Goal: Task Accomplishment & Management: Use online tool/utility

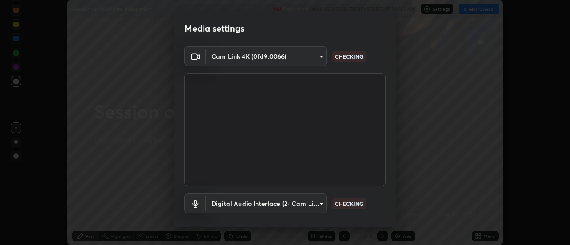
scroll to position [47, 0]
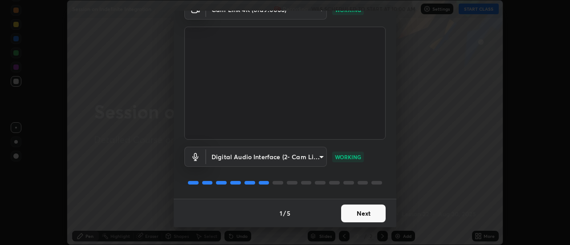
click at [369, 213] on button "Next" at bounding box center [363, 214] width 45 height 18
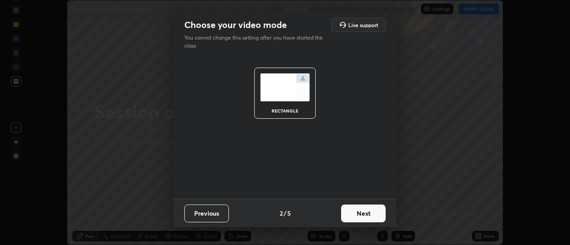
scroll to position [0, 0]
click at [366, 213] on button "Next" at bounding box center [363, 214] width 45 height 18
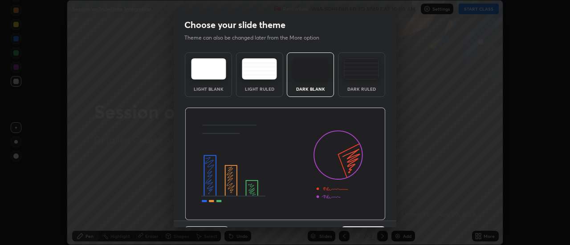
scroll to position [22, 0]
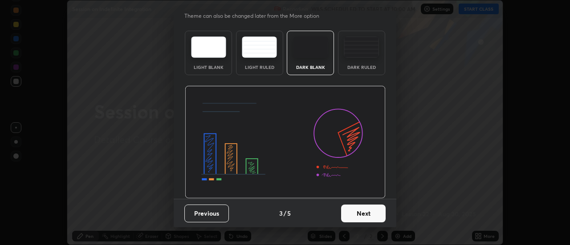
click at [370, 206] on button "Next" at bounding box center [363, 214] width 45 height 18
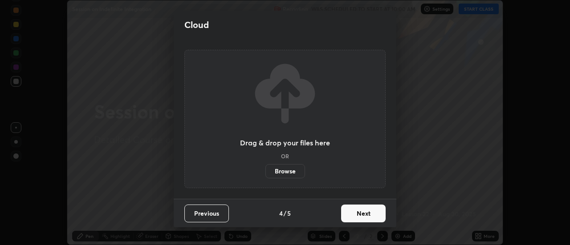
click at [355, 206] on button "Next" at bounding box center [363, 214] width 45 height 18
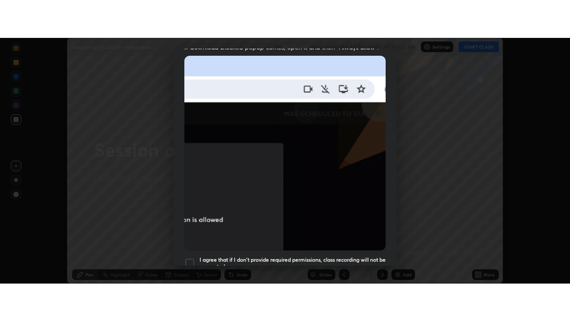
scroll to position [229, 0]
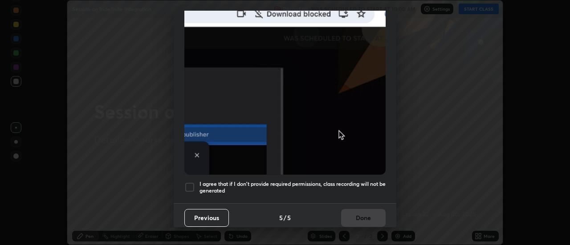
click at [192, 188] on div at bounding box center [189, 187] width 11 height 11
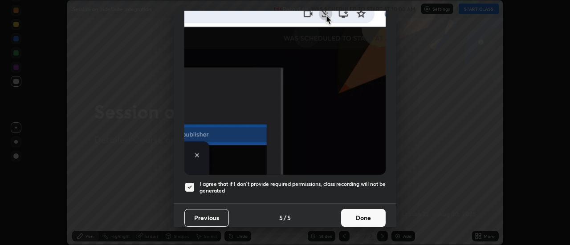
click at [357, 209] on button "Done" at bounding box center [363, 218] width 45 height 18
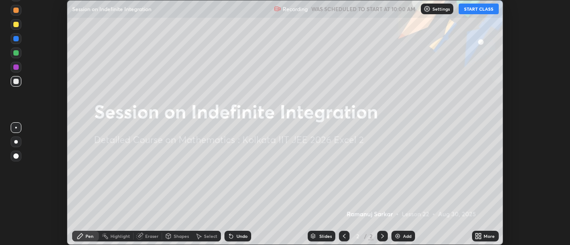
click at [486, 238] on div "More" at bounding box center [489, 236] width 11 height 4
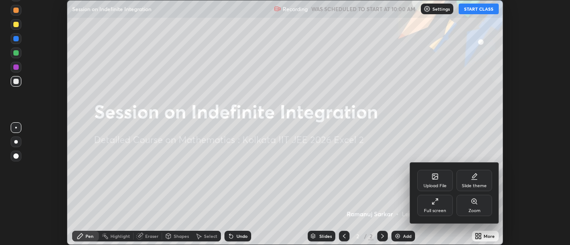
click at [434, 206] on div "Full screen" at bounding box center [435, 205] width 36 height 21
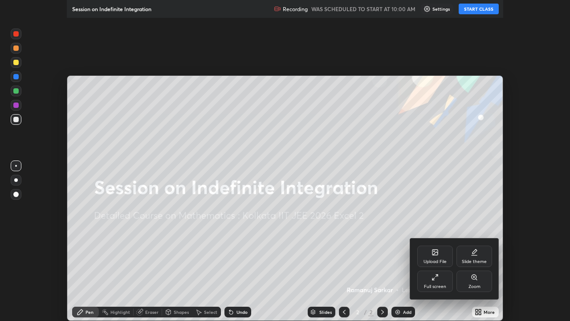
scroll to position [321, 570]
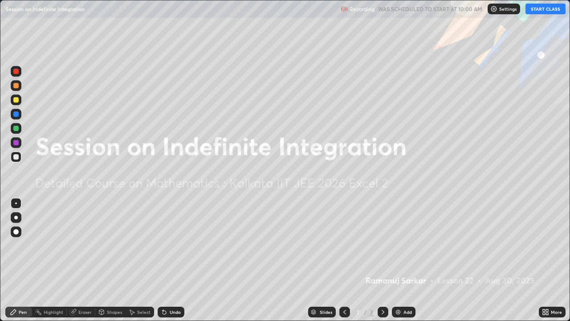
click at [534, 11] on button "START CLASS" at bounding box center [546, 9] width 40 height 11
click at [382, 245] on icon at bounding box center [383, 311] width 7 height 7
click at [402, 245] on div "Add" at bounding box center [404, 312] width 24 height 11
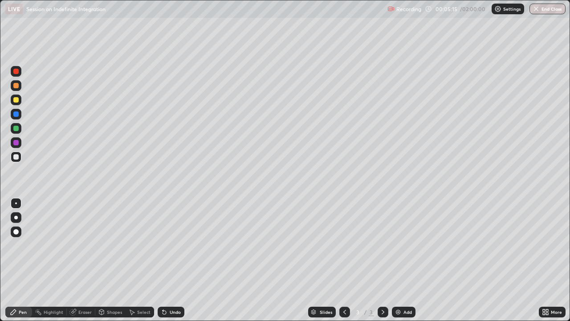
click at [168, 245] on div "Undo" at bounding box center [171, 312] width 27 height 11
click at [169, 245] on div "Undo" at bounding box center [171, 312] width 27 height 11
click at [170, 245] on div "Undo" at bounding box center [175, 312] width 11 height 4
click at [170, 245] on div "Undo" at bounding box center [171, 312] width 27 height 11
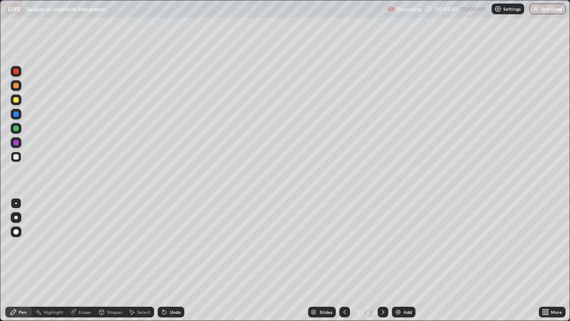
click at [170, 245] on div "Undo" at bounding box center [171, 312] width 27 height 11
click at [172, 245] on div "Undo" at bounding box center [171, 312] width 27 height 11
click at [171, 245] on div "Undo" at bounding box center [171, 312] width 27 height 11
click at [163, 245] on icon at bounding box center [165, 313] width 4 height 4
click at [170, 245] on div "Undo" at bounding box center [171, 312] width 27 height 11
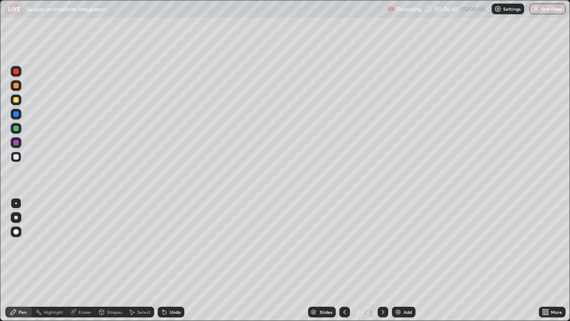
click at [170, 245] on div "Undo" at bounding box center [171, 312] width 27 height 11
click at [171, 245] on div "Undo" at bounding box center [171, 312] width 27 height 11
click at [176, 245] on div "Undo" at bounding box center [175, 312] width 11 height 4
click at [172, 245] on div "Undo" at bounding box center [171, 312] width 27 height 11
click at [171, 245] on div "Undo" at bounding box center [175, 312] width 11 height 4
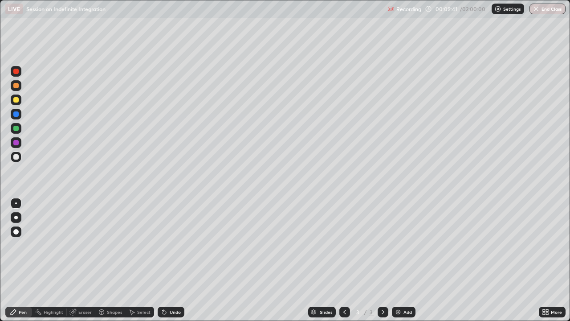
click at [172, 245] on div "Undo" at bounding box center [175, 312] width 11 height 4
click at [177, 245] on div "Undo" at bounding box center [171, 312] width 27 height 11
click at [401, 245] on div "Add" at bounding box center [404, 312] width 24 height 11
click at [345, 245] on icon at bounding box center [344, 311] width 7 height 7
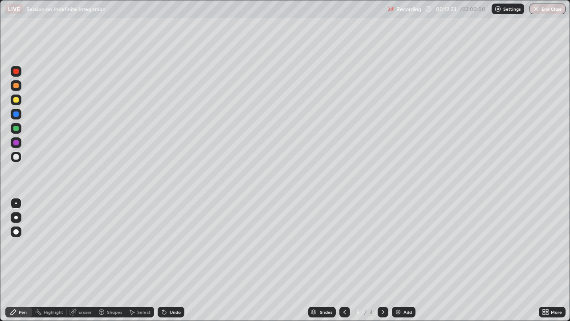
click at [170, 245] on div "Undo" at bounding box center [175, 312] width 11 height 4
click at [382, 245] on icon at bounding box center [383, 311] width 7 height 7
click at [343, 245] on icon at bounding box center [344, 311] width 7 height 7
click at [382, 245] on icon at bounding box center [383, 311] width 7 height 7
click at [170, 245] on div "Undo" at bounding box center [175, 312] width 11 height 4
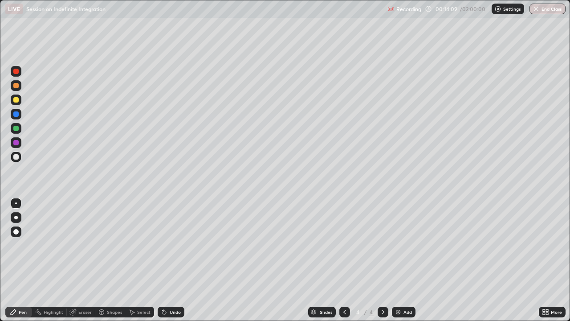
click at [170, 245] on div "Undo" at bounding box center [175, 312] width 11 height 4
click at [408, 245] on div "Add" at bounding box center [404, 312] width 24 height 11
click at [176, 245] on div "Undo" at bounding box center [175, 312] width 11 height 4
click at [175, 245] on div "Undo" at bounding box center [175, 312] width 11 height 4
click at [176, 245] on div "Undo" at bounding box center [171, 312] width 27 height 11
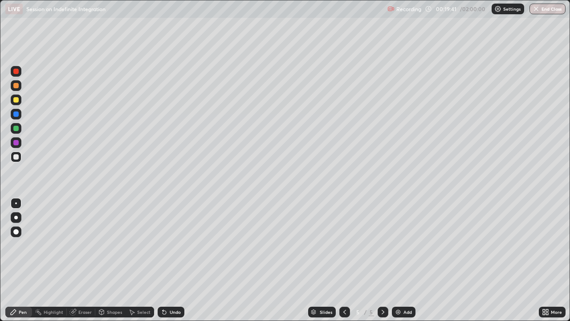
click at [173, 245] on div "Undo" at bounding box center [175, 312] width 11 height 4
click at [174, 245] on div "Undo" at bounding box center [171, 312] width 27 height 11
click at [173, 245] on div "Undo" at bounding box center [171, 312] width 27 height 11
click at [174, 245] on div "Undo" at bounding box center [171, 312] width 27 height 11
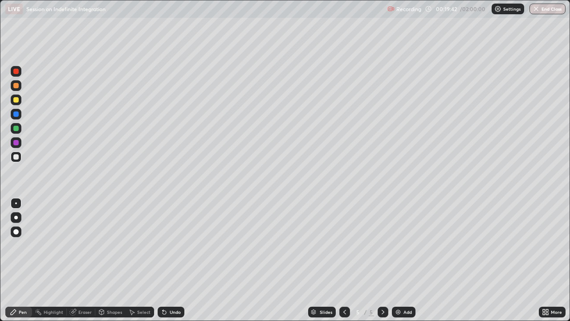
click at [175, 245] on div "Undo" at bounding box center [171, 312] width 27 height 11
click at [176, 245] on div "Undo" at bounding box center [171, 312] width 27 height 11
click at [170, 245] on div "Undo" at bounding box center [175, 312] width 11 height 4
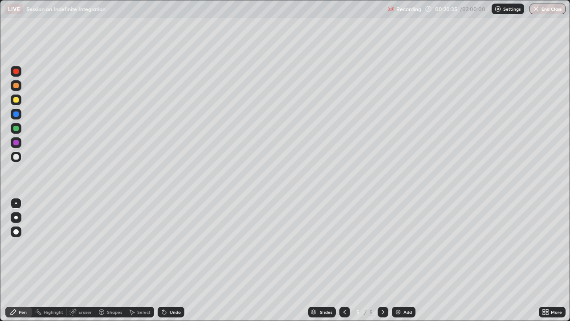
click at [170, 245] on div "Undo" at bounding box center [175, 312] width 11 height 4
click at [172, 245] on div "Undo" at bounding box center [175, 312] width 11 height 4
click at [171, 245] on div "Undo" at bounding box center [175, 312] width 11 height 4
click at [137, 245] on div "Select" at bounding box center [143, 312] width 13 height 4
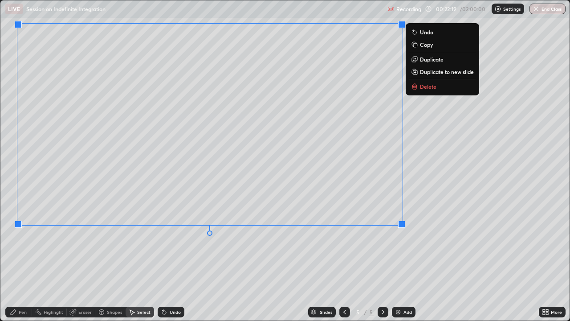
click at [408, 245] on div "0 ° Undo Copy Duplicate Duplicate to new slide Delete" at bounding box center [284, 160] width 569 height 320
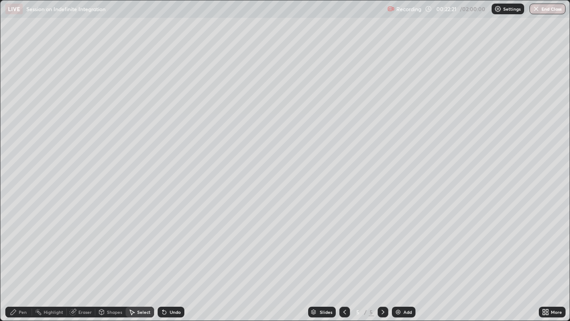
click at [25, 245] on div "Pen" at bounding box center [23, 312] width 8 height 4
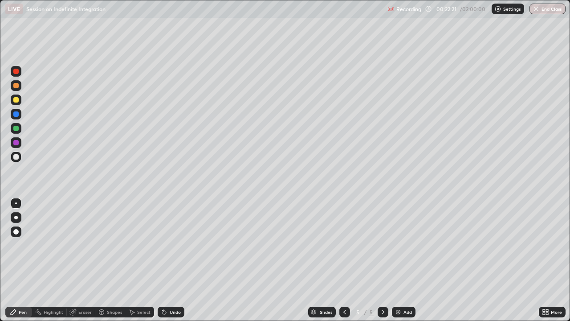
click at [15, 217] on div at bounding box center [16, 218] width 4 height 4
click at [19, 131] on div at bounding box center [16, 128] width 11 height 11
click at [176, 245] on div "Undo" at bounding box center [175, 312] width 11 height 4
click at [174, 245] on div "Undo" at bounding box center [175, 312] width 11 height 4
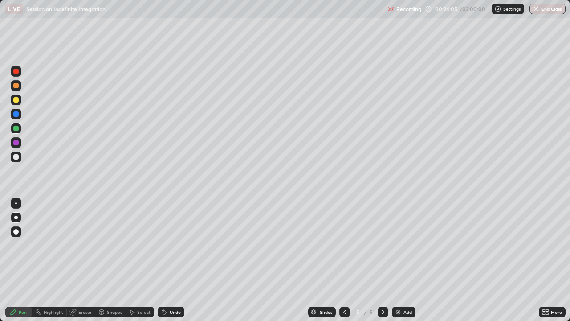
click at [15, 103] on div at bounding box center [16, 99] width 11 height 11
click at [344, 245] on icon at bounding box center [344, 311] width 7 height 7
click at [343, 245] on icon at bounding box center [344, 311] width 7 height 7
click at [83, 245] on div "Eraser" at bounding box center [81, 312] width 29 height 11
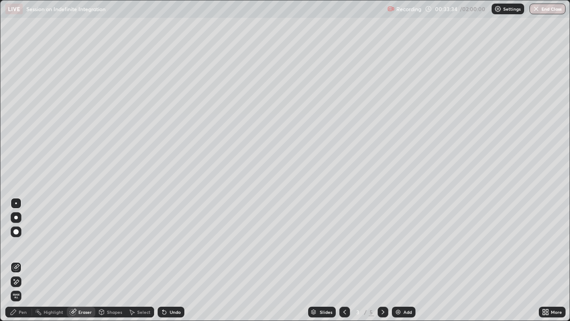
click at [382, 245] on icon at bounding box center [383, 311] width 7 height 7
click at [344, 245] on icon at bounding box center [344, 311] width 7 height 7
click at [382, 245] on icon at bounding box center [383, 311] width 7 height 7
click at [405, 245] on div "Add" at bounding box center [404, 312] width 24 height 11
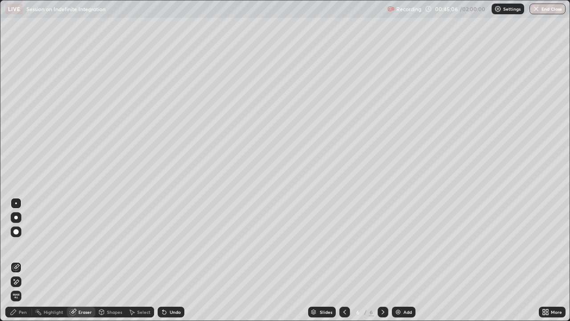
click at [17, 217] on div at bounding box center [16, 218] width 4 height 4
click at [24, 245] on div "Pen" at bounding box center [23, 312] width 8 height 4
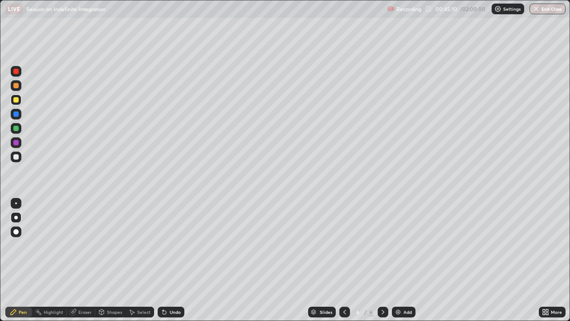
click at [18, 86] on div at bounding box center [15, 85] width 5 height 5
click at [163, 245] on icon at bounding box center [165, 313] width 4 height 4
click at [165, 245] on div "Undo" at bounding box center [171, 312] width 27 height 11
click at [164, 245] on div "Undo" at bounding box center [171, 312] width 27 height 11
click at [167, 245] on div "Undo" at bounding box center [171, 312] width 27 height 11
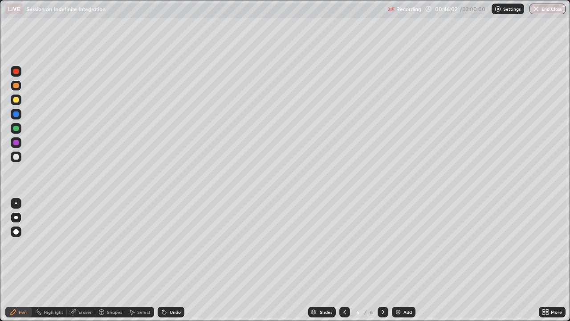
click at [170, 245] on div "Undo" at bounding box center [175, 312] width 11 height 4
click at [85, 245] on div "Eraser" at bounding box center [81, 312] width 29 height 11
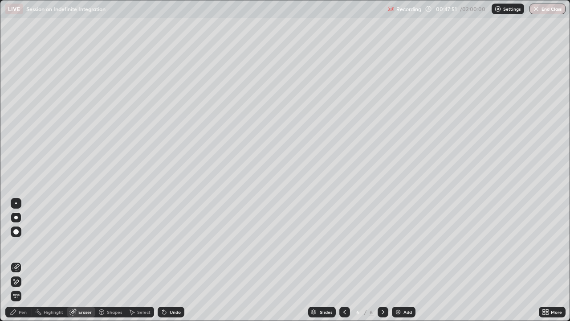
click at [20, 245] on div "Pen" at bounding box center [23, 312] width 8 height 4
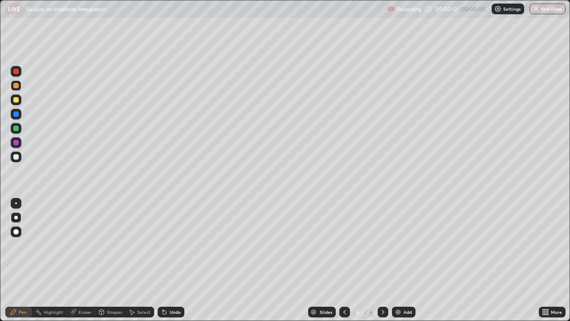
click at [82, 245] on div "Eraser" at bounding box center [84, 312] width 13 height 4
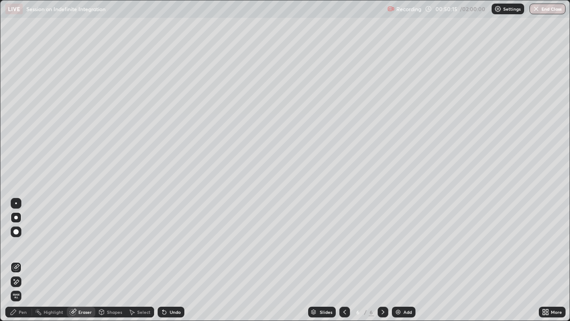
click at [25, 245] on div "Pen" at bounding box center [23, 312] width 8 height 4
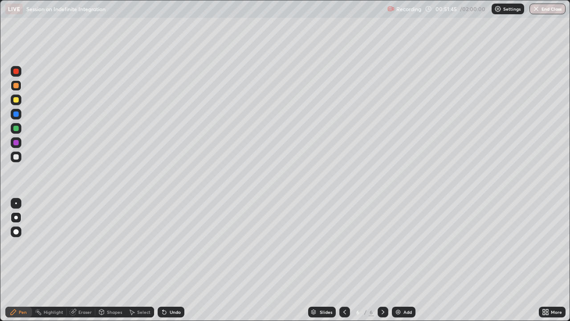
click at [142, 245] on div "Select" at bounding box center [143, 312] width 13 height 4
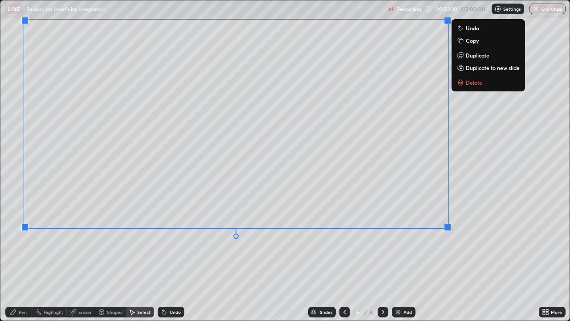
click at [275, 245] on div "0 ° Undo Copy Duplicate Duplicate to new slide Delete" at bounding box center [284, 160] width 569 height 320
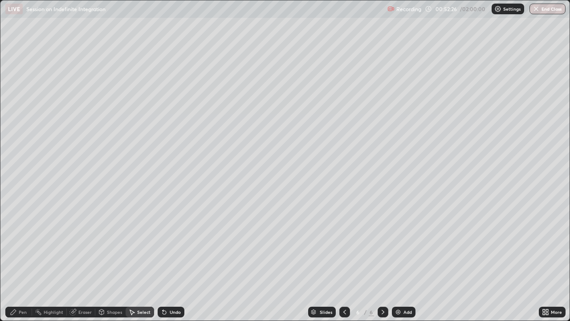
click at [26, 245] on div "Pen" at bounding box center [18, 312] width 27 height 11
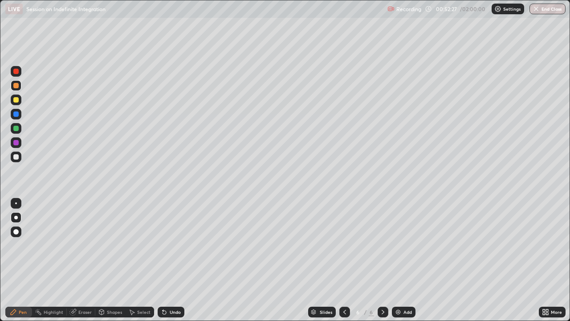
click at [14, 128] on div at bounding box center [15, 128] width 5 height 5
click at [168, 245] on div "Undo" at bounding box center [171, 312] width 27 height 11
click at [170, 245] on div "Undo" at bounding box center [175, 312] width 11 height 4
click at [169, 245] on div "Undo" at bounding box center [171, 312] width 27 height 11
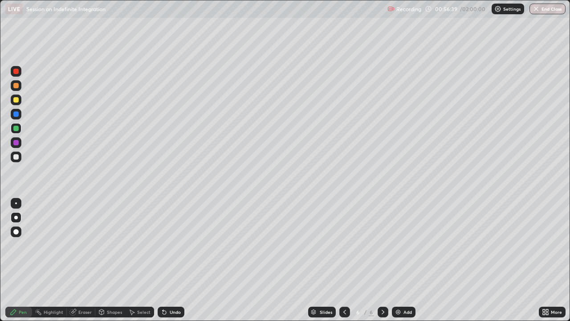
click at [402, 245] on div "Add" at bounding box center [404, 312] width 24 height 11
click at [17, 99] on div at bounding box center [15, 99] width 5 height 5
click at [16, 86] on div at bounding box center [15, 85] width 5 height 5
click at [135, 245] on div "Select" at bounding box center [140, 312] width 29 height 11
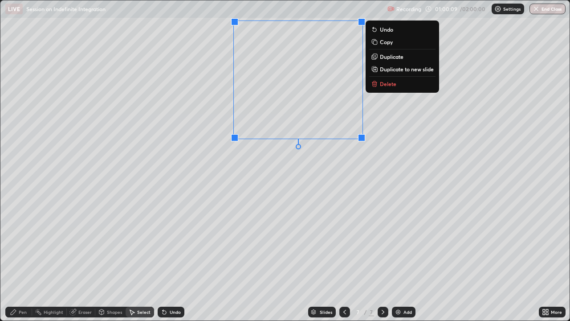
click at [221, 57] on div "0 ° Undo Copy Duplicate Duplicate to new slide Delete" at bounding box center [284, 160] width 569 height 320
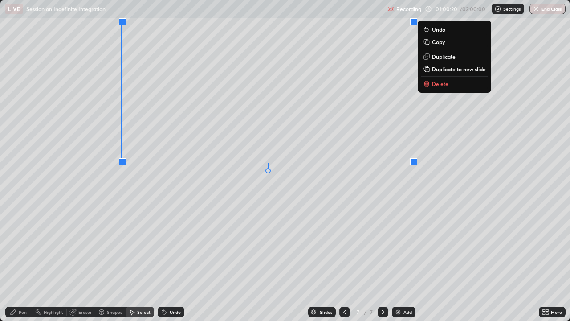
click at [406, 230] on div "0 ° Undo Copy Duplicate Duplicate to new slide Delete" at bounding box center [284, 160] width 569 height 320
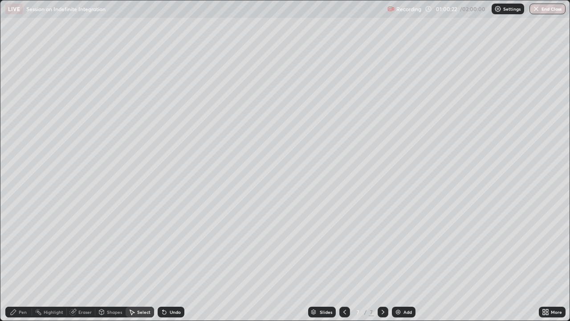
click at [25, 245] on div "Pen" at bounding box center [23, 312] width 8 height 4
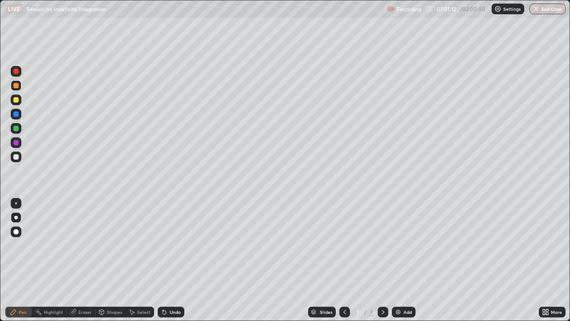
click at [16, 73] on div at bounding box center [15, 71] width 5 height 5
click at [19, 76] on div at bounding box center [16, 71] width 11 height 11
click at [16, 72] on div at bounding box center [15, 71] width 5 height 5
click at [15, 86] on div at bounding box center [15, 85] width 5 height 5
click at [16, 128] on div at bounding box center [15, 128] width 5 height 5
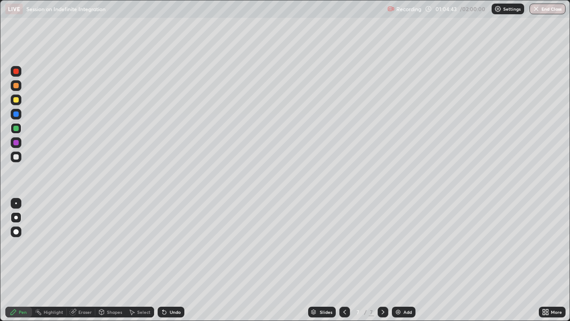
click at [86, 245] on div "Eraser" at bounding box center [84, 312] width 13 height 4
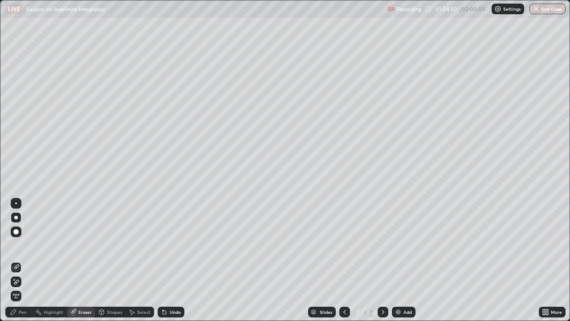
click at [15, 245] on icon at bounding box center [13, 311] width 7 height 7
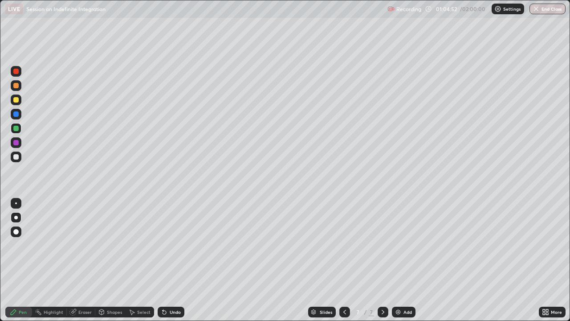
click at [16, 100] on div at bounding box center [15, 99] width 5 height 5
click at [401, 245] on div "Add" at bounding box center [404, 312] width 24 height 11
click at [344, 245] on icon at bounding box center [344, 311] width 7 height 7
click at [343, 245] on icon at bounding box center [344, 311] width 7 height 7
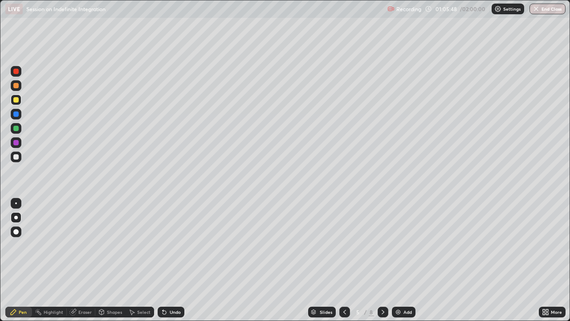
click at [382, 245] on icon at bounding box center [383, 311] width 7 height 7
click at [381, 245] on icon at bounding box center [383, 311] width 7 height 7
click at [382, 245] on icon at bounding box center [383, 311] width 7 height 7
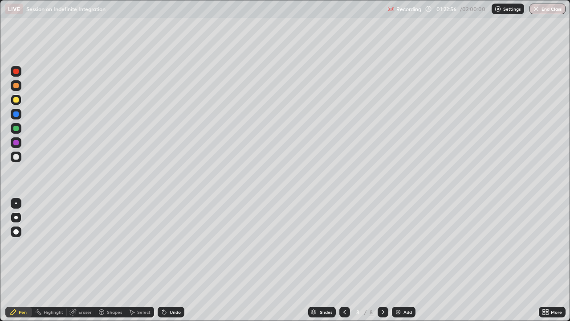
click at [348, 245] on div at bounding box center [344, 312] width 11 height 11
click at [382, 245] on icon at bounding box center [383, 311] width 7 height 7
click at [175, 245] on div "Undo" at bounding box center [175, 312] width 11 height 4
click at [178, 245] on div "Undo" at bounding box center [175, 312] width 11 height 4
click at [180, 245] on div "Undo" at bounding box center [175, 312] width 11 height 4
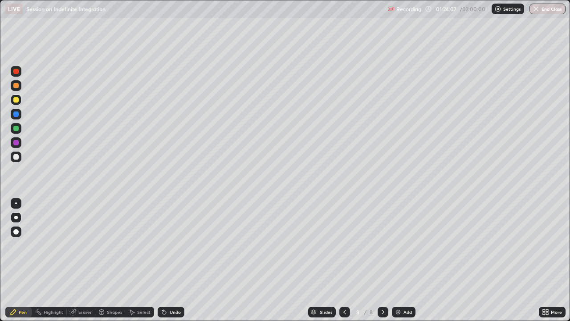
click at [182, 245] on div "Undo" at bounding box center [171, 312] width 27 height 11
click at [16, 128] on div at bounding box center [15, 128] width 5 height 5
click at [139, 245] on div "Select" at bounding box center [143, 312] width 13 height 4
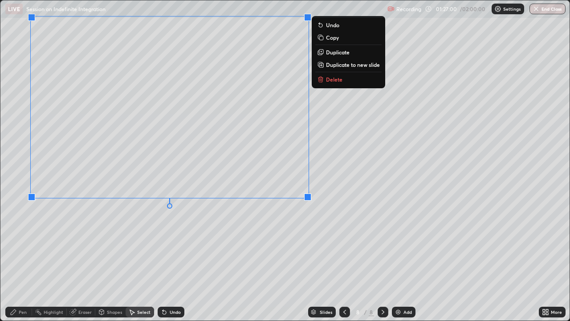
click at [334, 245] on div "0 ° Undo Copy Duplicate Duplicate to new slide Delete" at bounding box center [284, 160] width 569 height 320
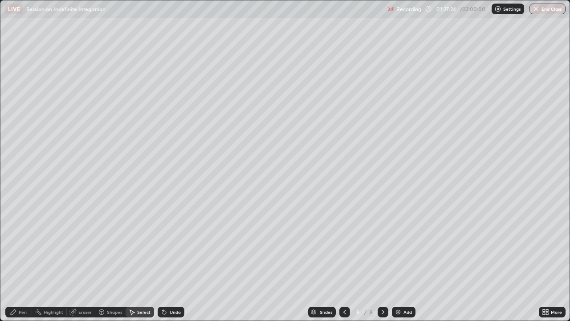
click at [24, 245] on div "Pen" at bounding box center [23, 312] width 8 height 4
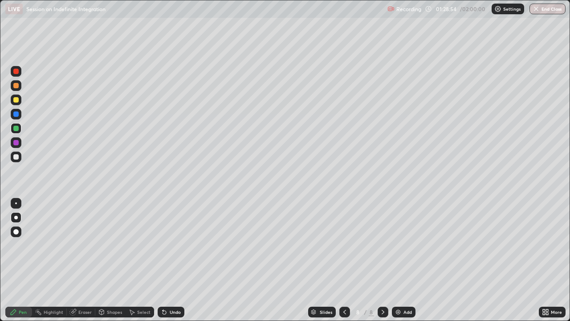
click at [16, 85] on div at bounding box center [15, 85] width 5 height 5
click at [175, 245] on div "Undo" at bounding box center [171, 312] width 27 height 11
click at [173, 245] on div "Undo" at bounding box center [175, 312] width 11 height 4
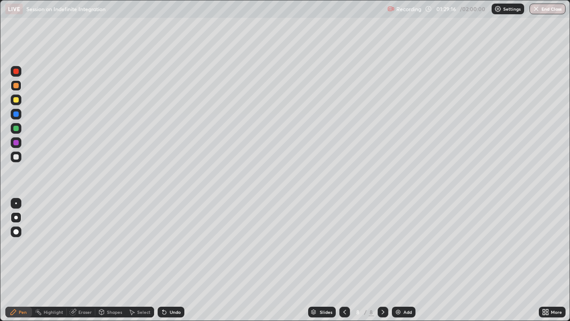
click at [173, 245] on div "Undo" at bounding box center [175, 312] width 11 height 4
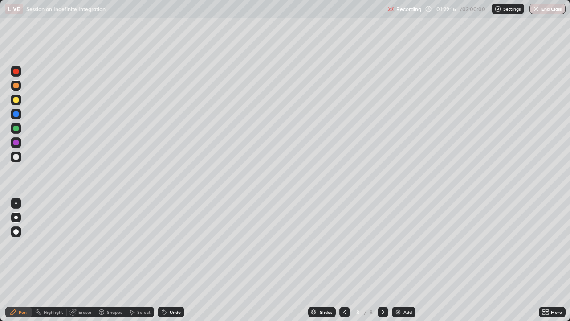
click at [173, 245] on div "Undo" at bounding box center [175, 312] width 11 height 4
click at [172, 245] on div "Undo" at bounding box center [175, 312] width 11 height 4
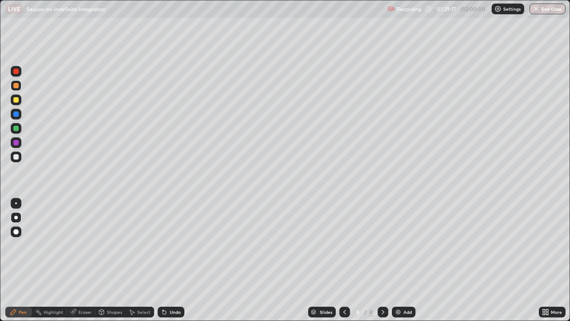
click at [172, 245] on div "Undo" at bounding box center [175, 312] width 11 height 4
click at [171, 245] on div "Undo" at bounding box center [175, 312] width 11 height 4
click at [414, 245] on div "Add" at bounding box center [404, 312] width 24 height 11
click at [404, 245] on div "Add" at bounding box center [404, 312] width 24 height 11
click at [329, 245] on div "Slides" at bounding box center [325, 312] width 12 height 4
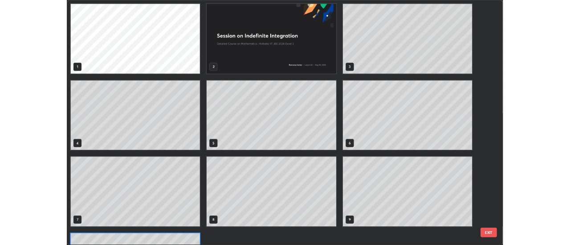
scroll to position [317, 565]
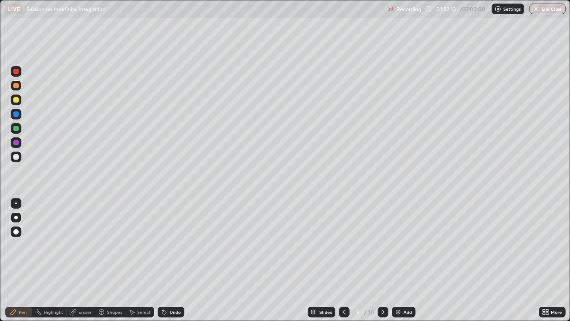
click at [16, 99] on div at bounding box center [15, 99] width 5 height 5
click at [16, 71] on div at bounding box center [15, 71] width 5 height 5
click at [16, 85] on div at bounding box center [15, 85] width 5 height 5
click at [16, 128] on div at bounding box center [15, 128] width 5 height 5
click at [18, 143] on div at bounding box center [15, 142] width 5 height 5
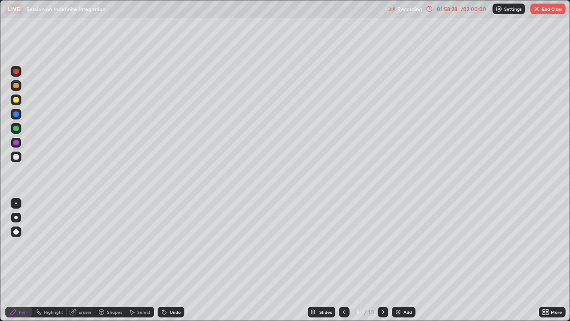
click at [142, 245] on div "Select" at bounding box center [140, 312] width 29 height 11
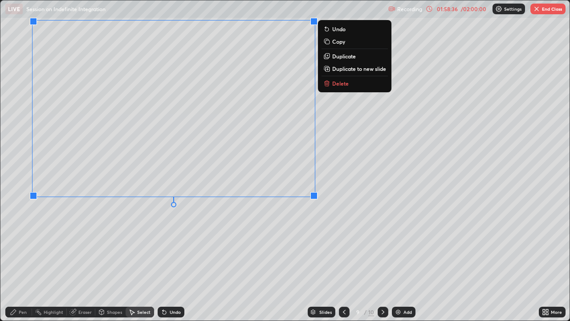
click at [306, 245] on div "0 ° Undo Copy Duplicate Duplicate to new slide Delete" at bounding box center [284, 160] width 569 height 320
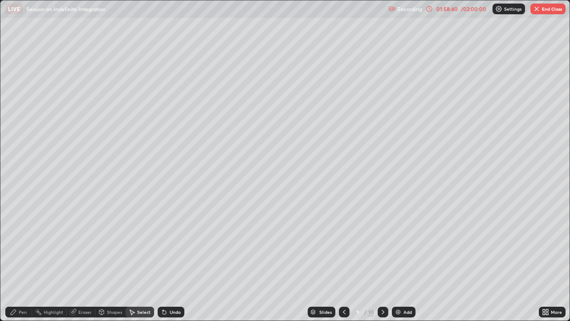
click at [25, 245] on div "Pen" at bounding box center [18, 312] width 27 height 11
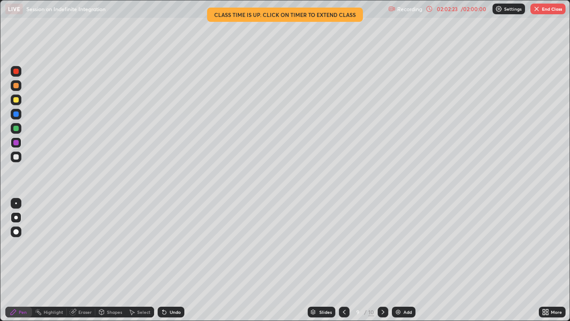
click at [537, 11] on img "button" at bounding box center [536, 8] width 7 height 7
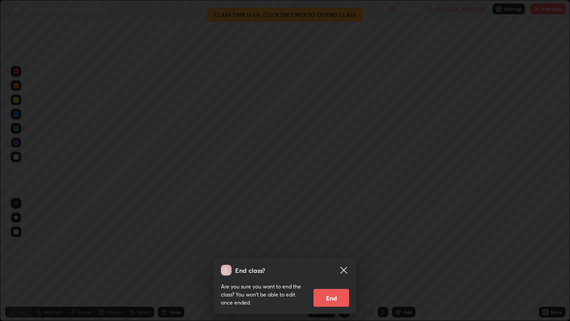
click at [341, 245] on button "End" at bounding box center [332, 298] width 36 height 18
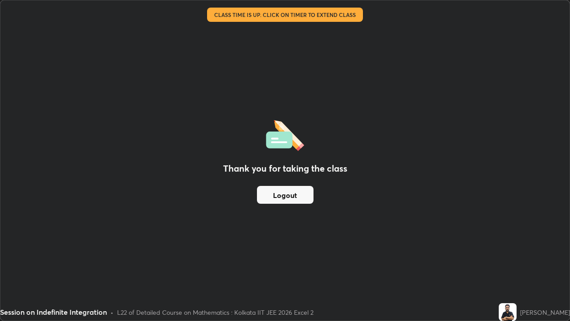
click at [513, 245] on img at bounding box center [508, 312] width 18 height 18
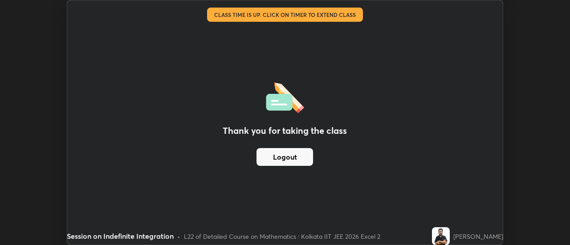
scroll to position [44307, 43982]
